Goal: Task Accomplishment & Management: Manage account settings

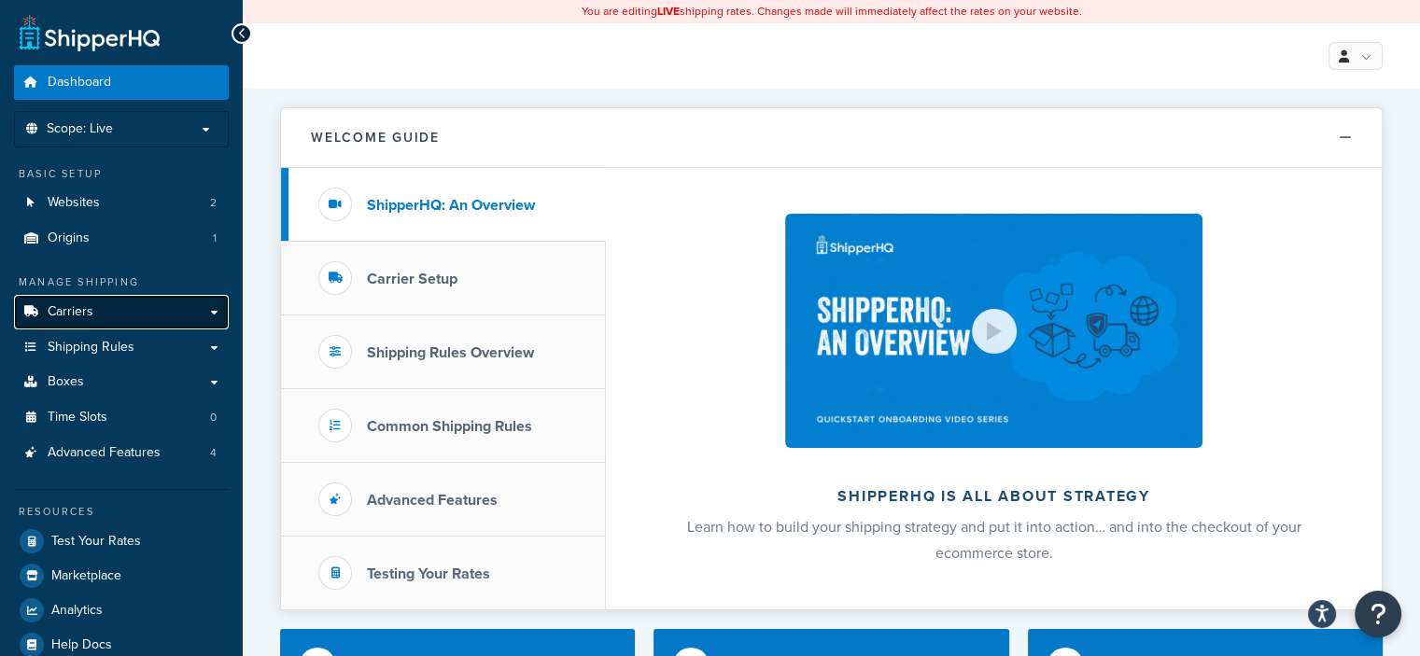
click at [60, 304] on span "Carriers" at bounding box center [71, 312] width 46 height 16
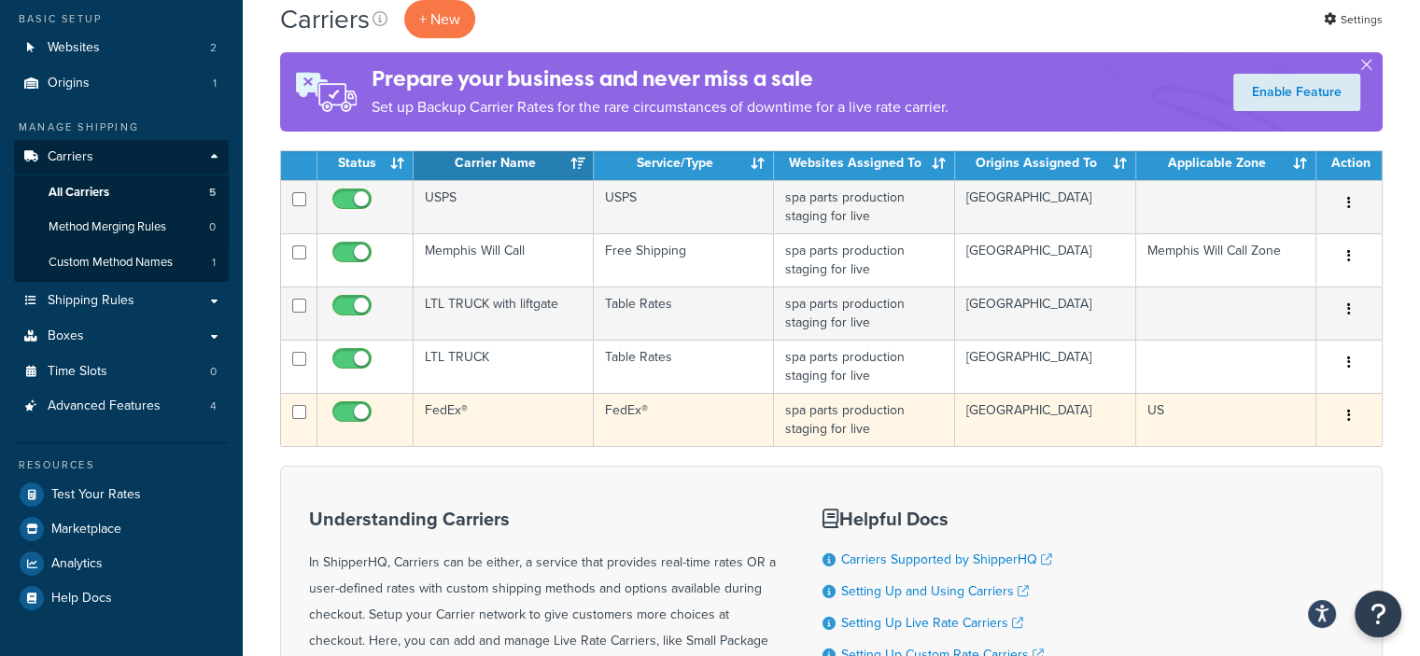
scroll to position [144, 0]
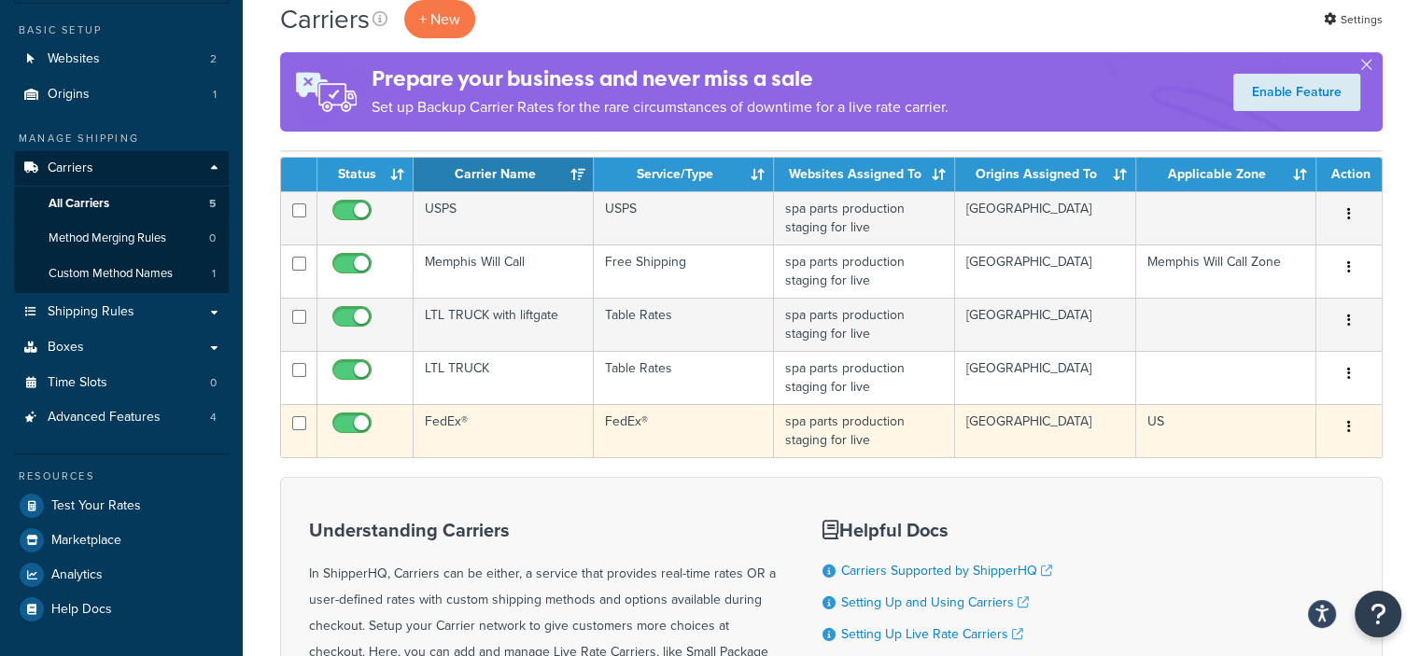
click at [1344, 423] on button "button" at bounding box center [1349, 428] width 26 height 30
click at [1351, 423] on button "button" at bounding box center [1349, 428] width 26 height 30
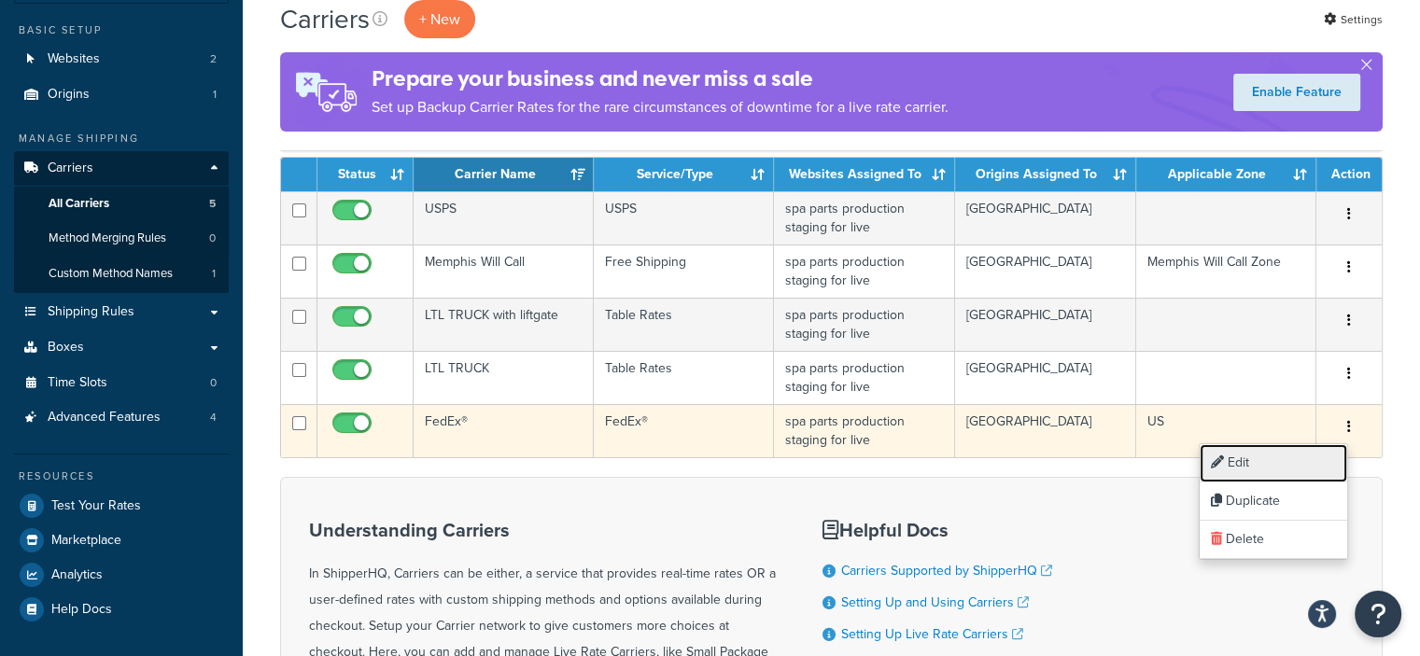
click at [1248, 471] on link "Edit" at bounding box center [1273, 463] width 147 height 38
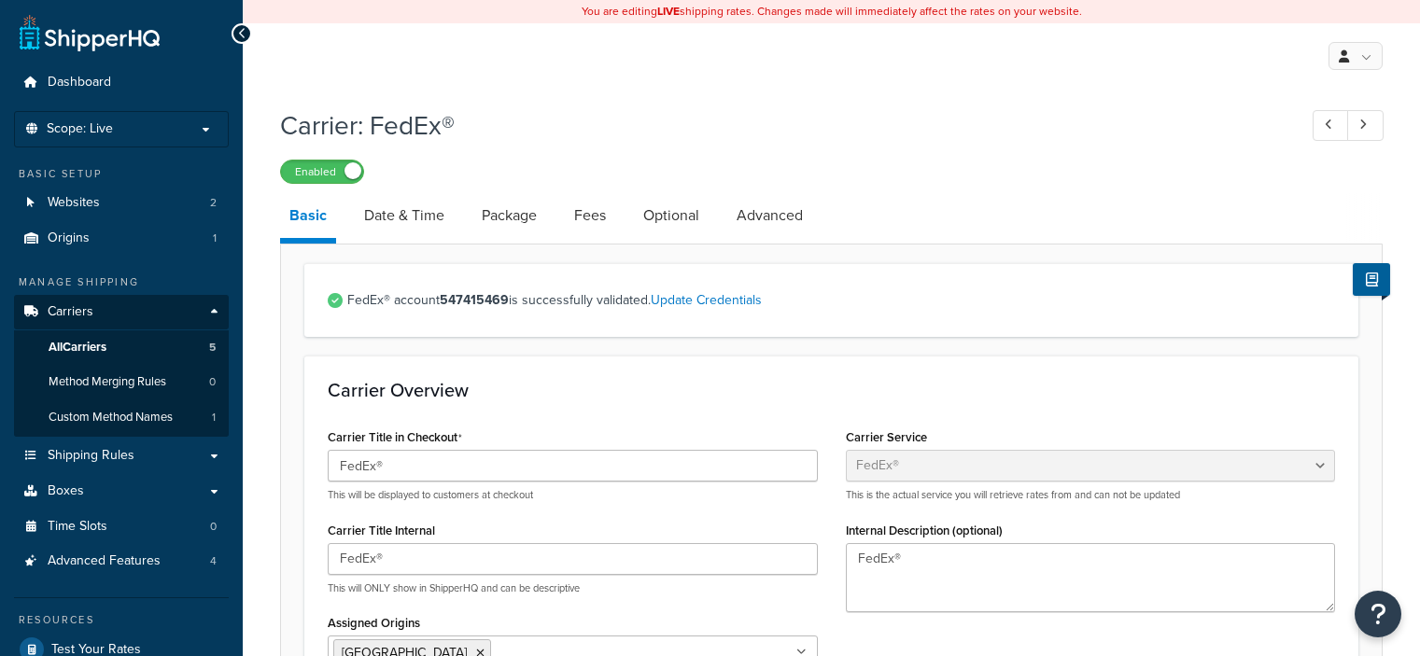
select select "fedEx"
select select "REGULAR_PICKUP"
select select "YOUR_PACKAGING"
click at [587, 219] on link "Fees" at bounding box center [590, 215] width 50 height 45
select select "package"
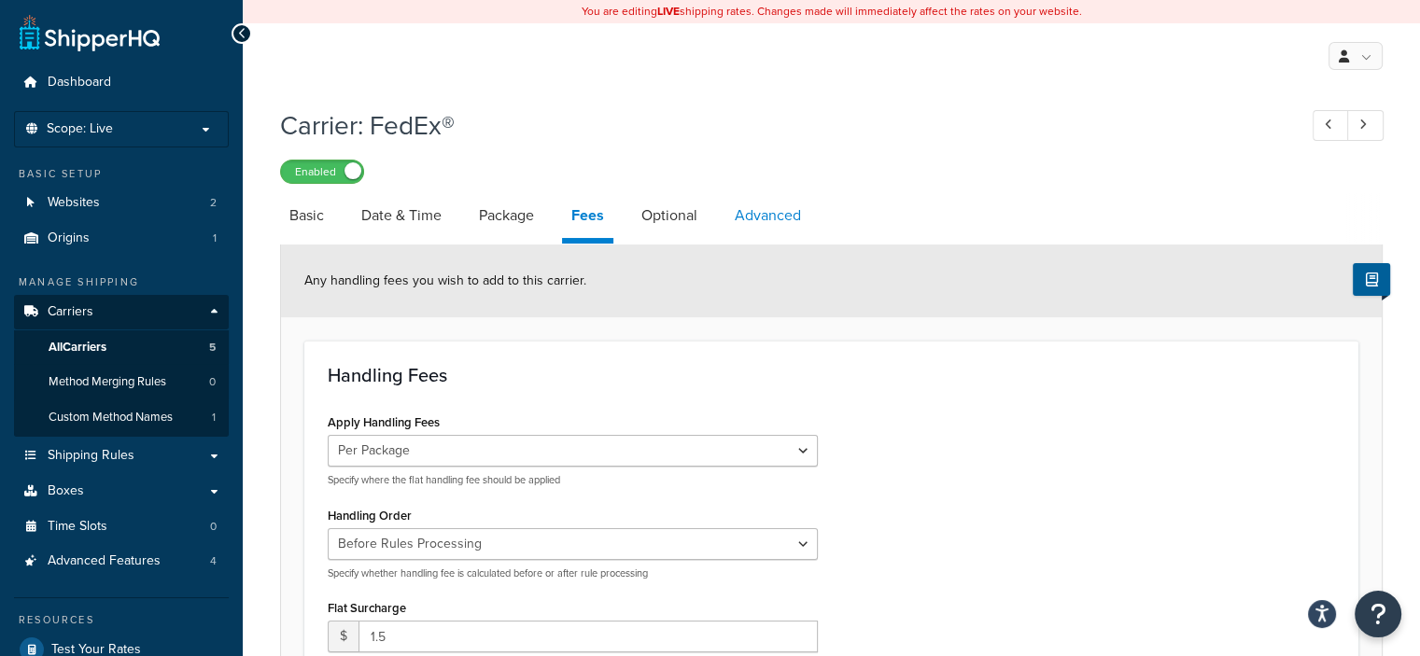
click at [757, 223] on link "Advanced" at bounding box center [767, 215] width 85 height 45
select select "false"
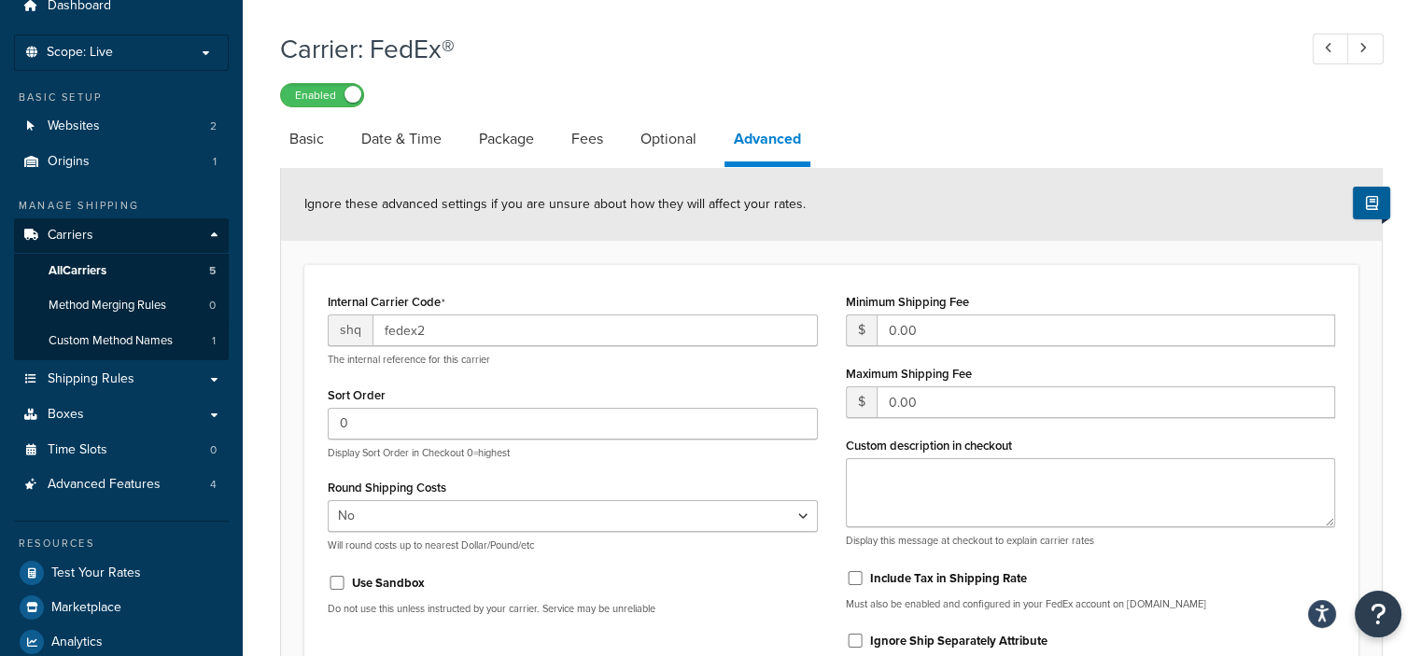
scroll to position [75, 0]
click at [670, 140] on link "Optional" at bounding box center [668, 141] width 75 height 45
select select "residential"
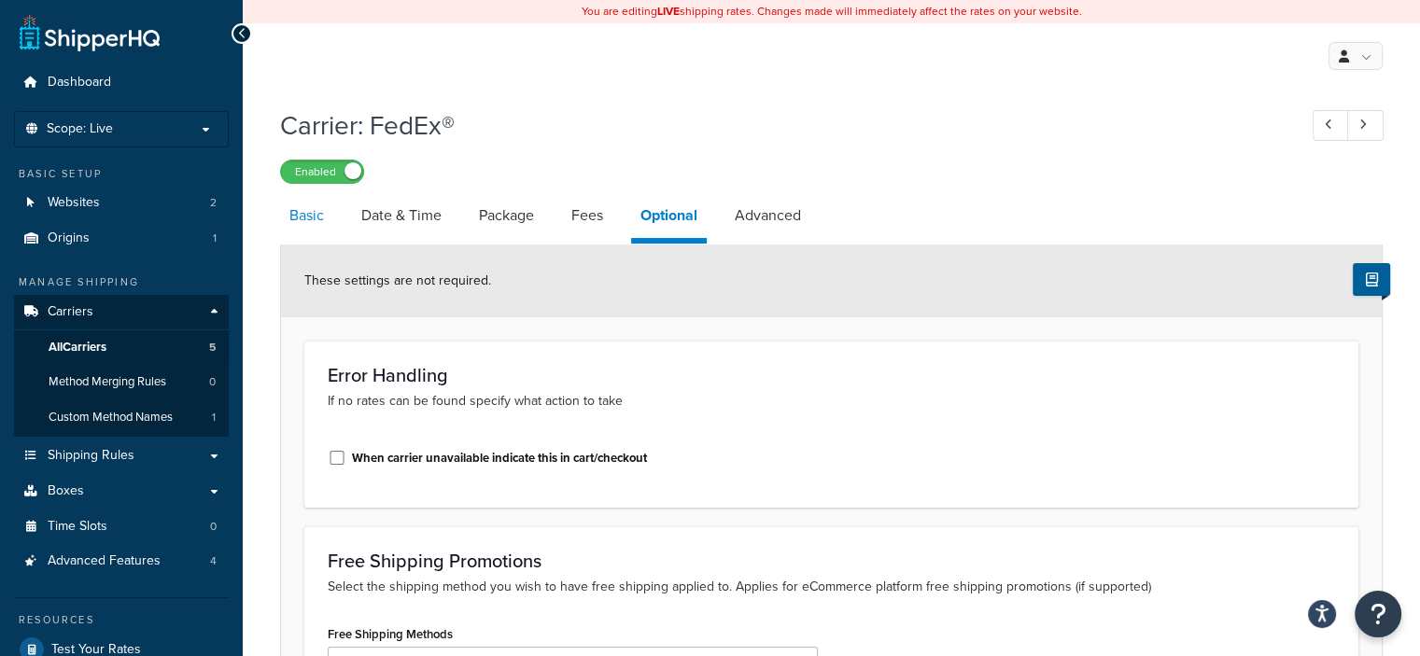
click at [307, 218] on link "Basic" at bounding box center [306, 215] width 53 height 45
select select "fedEx"
select select "REGULAR_PICKUP"
select select "YOUR_PACKAGING"
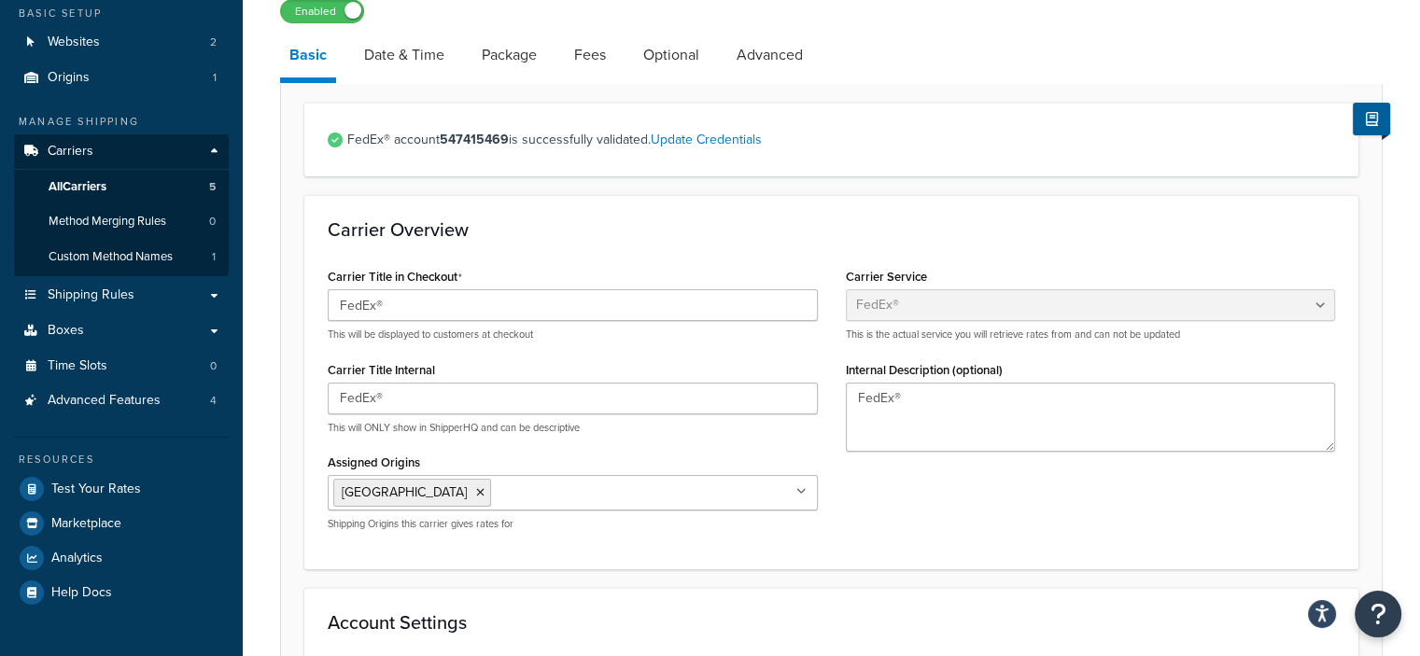
scroll to position [159, 0]
click at [778, 54] on link "Advanced" at bounding box center [769, 57] width 85 height 45
select select "false"
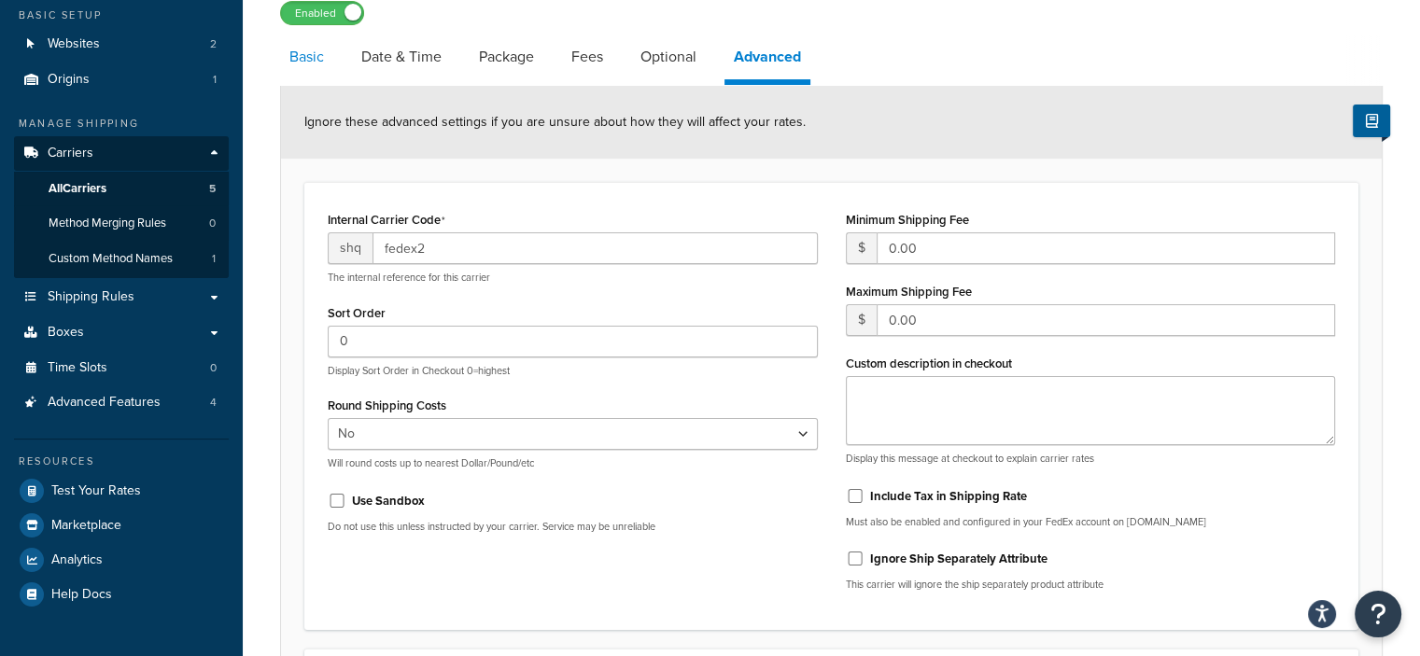
click at [321, 55] on link "Basic" at bounding box center [306, 57] width 53 height 45
select select "fedEx"
select select "REGULAR_PICKUP"
select select "YOUR_PACKAGING"
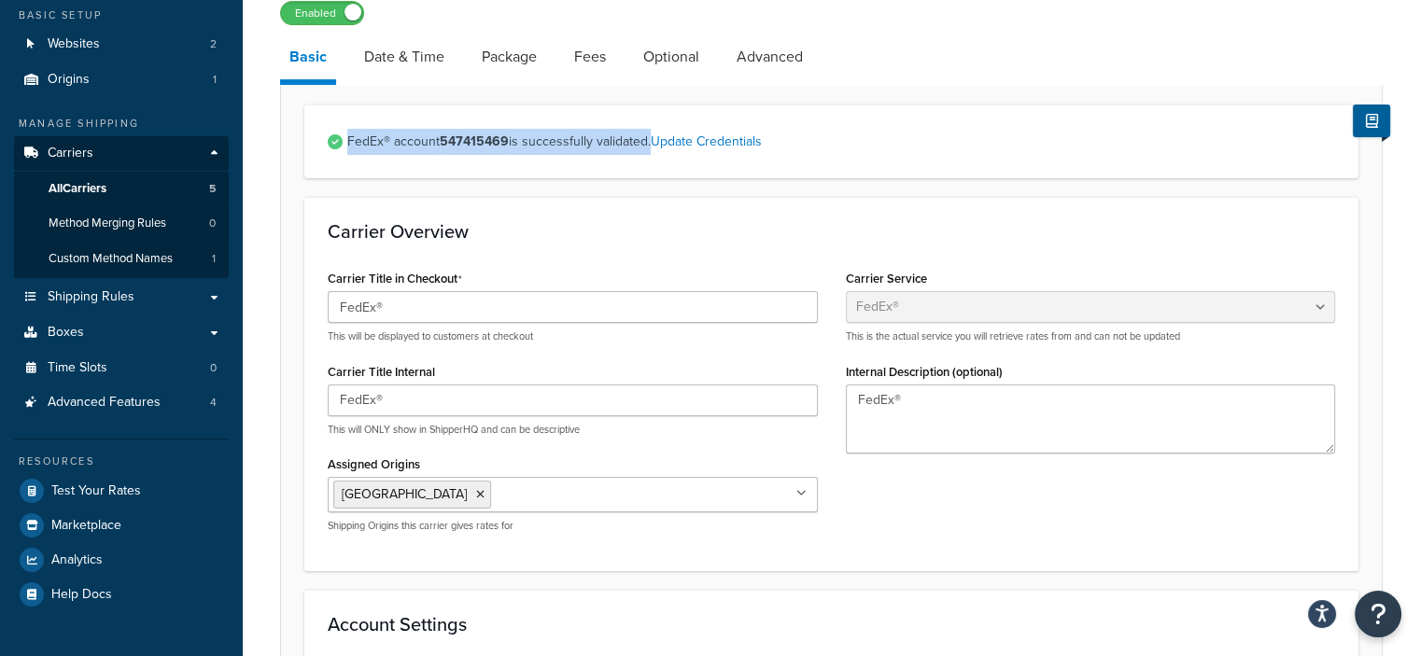
drag, startPoint x: 347, startPoint y: 144, endPoint x: 650, endPoint y: 148, distance: 302.5
click at [650, 148] on span "FedEx® account 547415469 is successfully validated. Update Credentials" at bounding box center [841, 142] width 988 height 26
copy span "FedEx® account 547415469 is successfully validated"
